Goal: Task Accomplishment & Management: Use online tool/utility

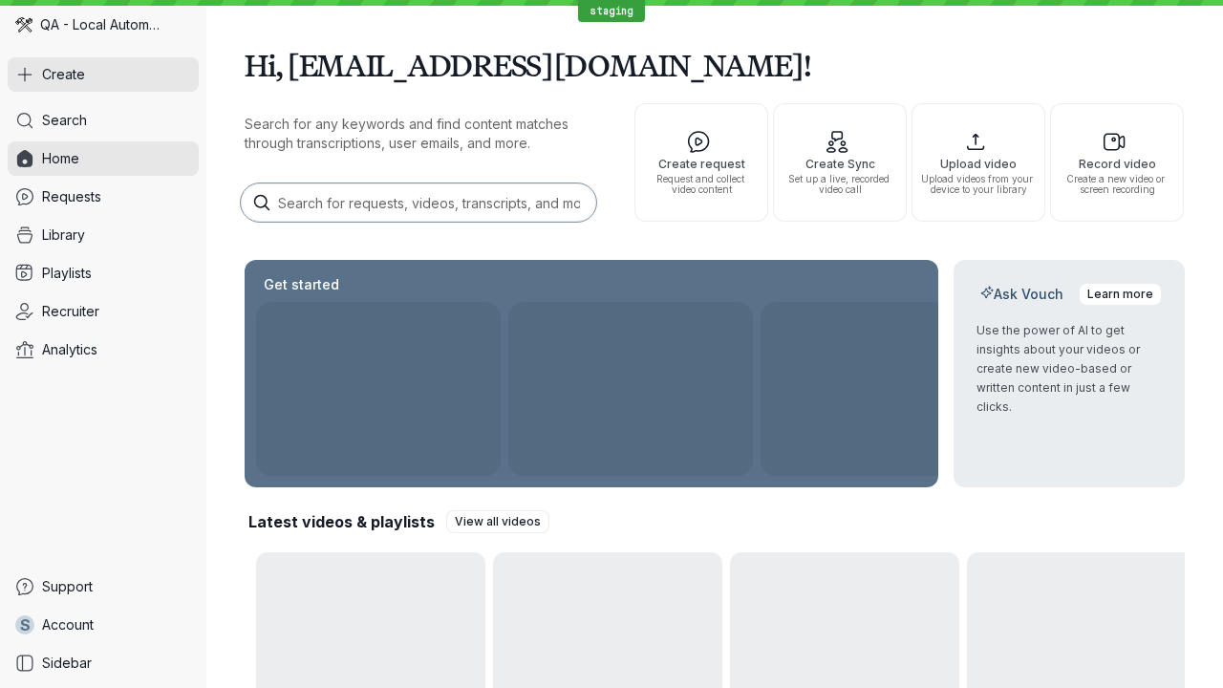
click at [103, 75] on button "Create" at bounding box center [103, 74] width 191 height 34
